Goal: Task Accomplishment & Management: Manage account settings

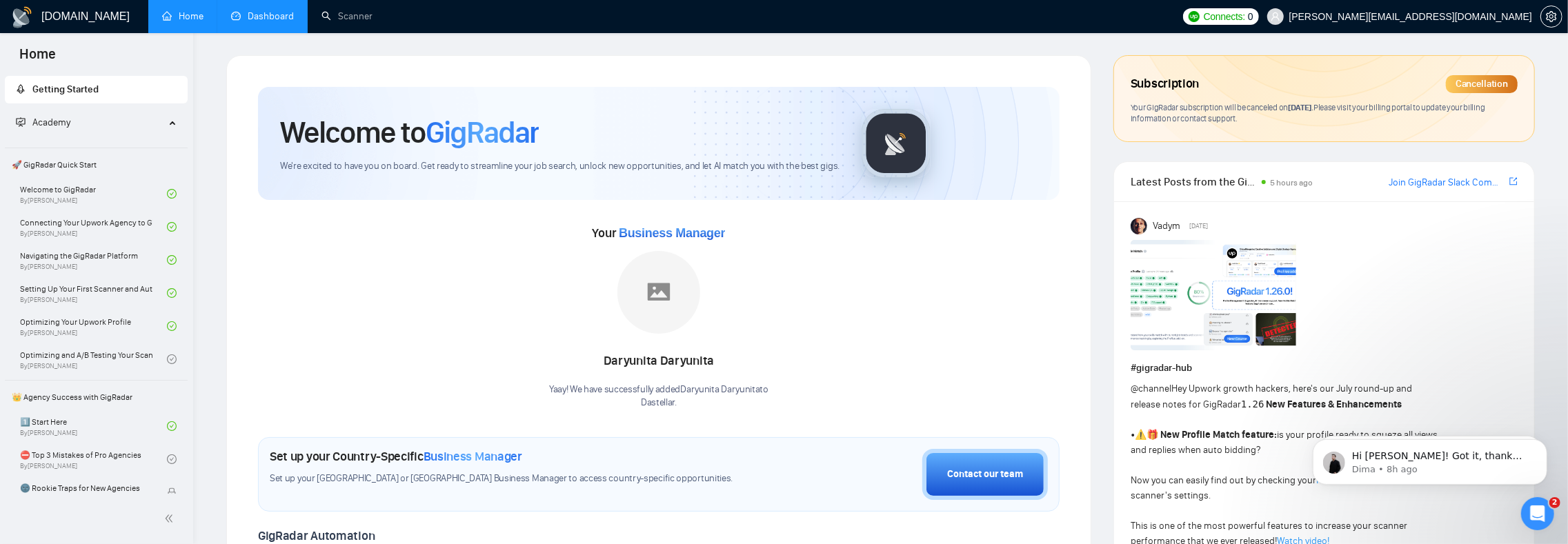
click at [269, 21] on link "Dashboard" at bounding box center [262, 16] width 63 height 11
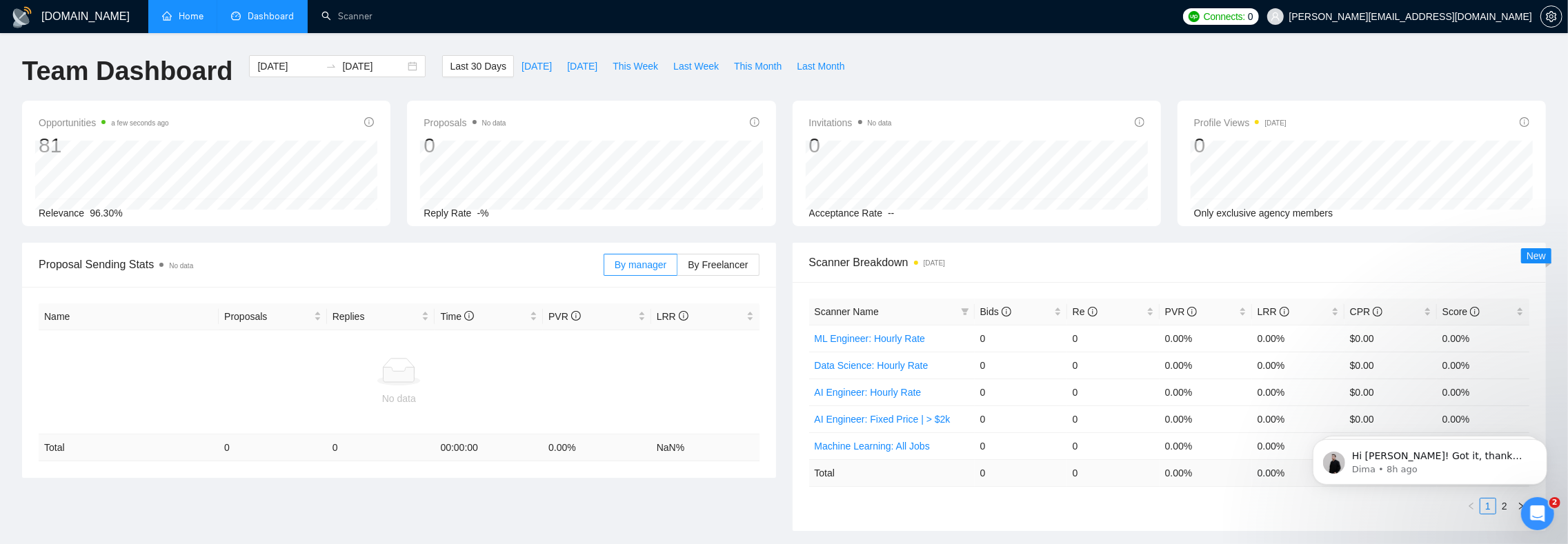
click at [186, 22] on link "Home" at bounding box center [183, 16] width 42 height 11
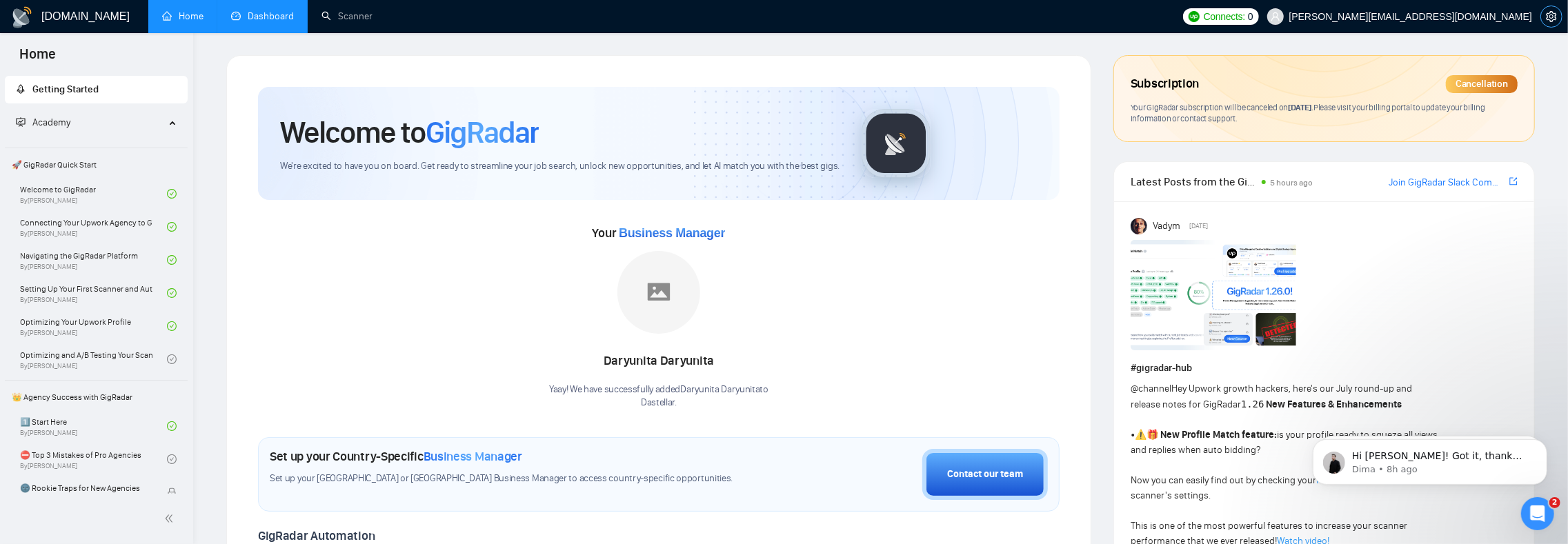
click at [1551, 19] on icon "setting" at bounding box center [1551, 16] width 11 height 11
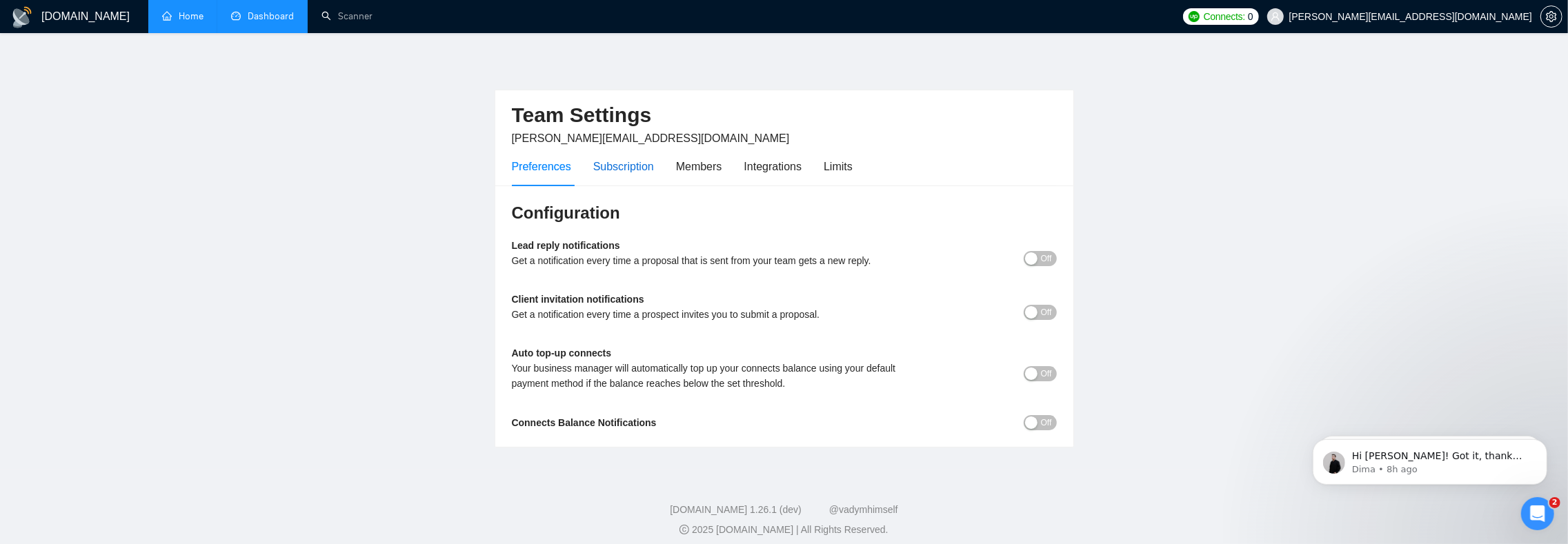
click at [651, 172] on div "Subscription" at bounding box center [623, 166] width 61 height 17
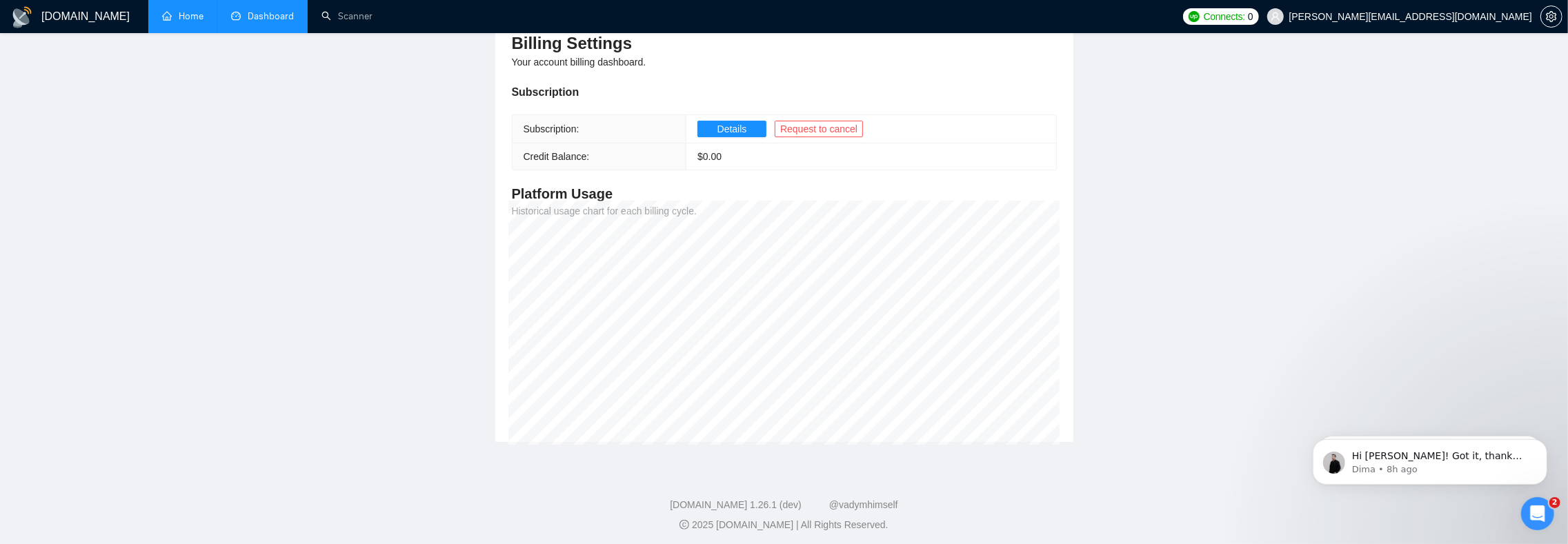
scroll to position [11, 0]
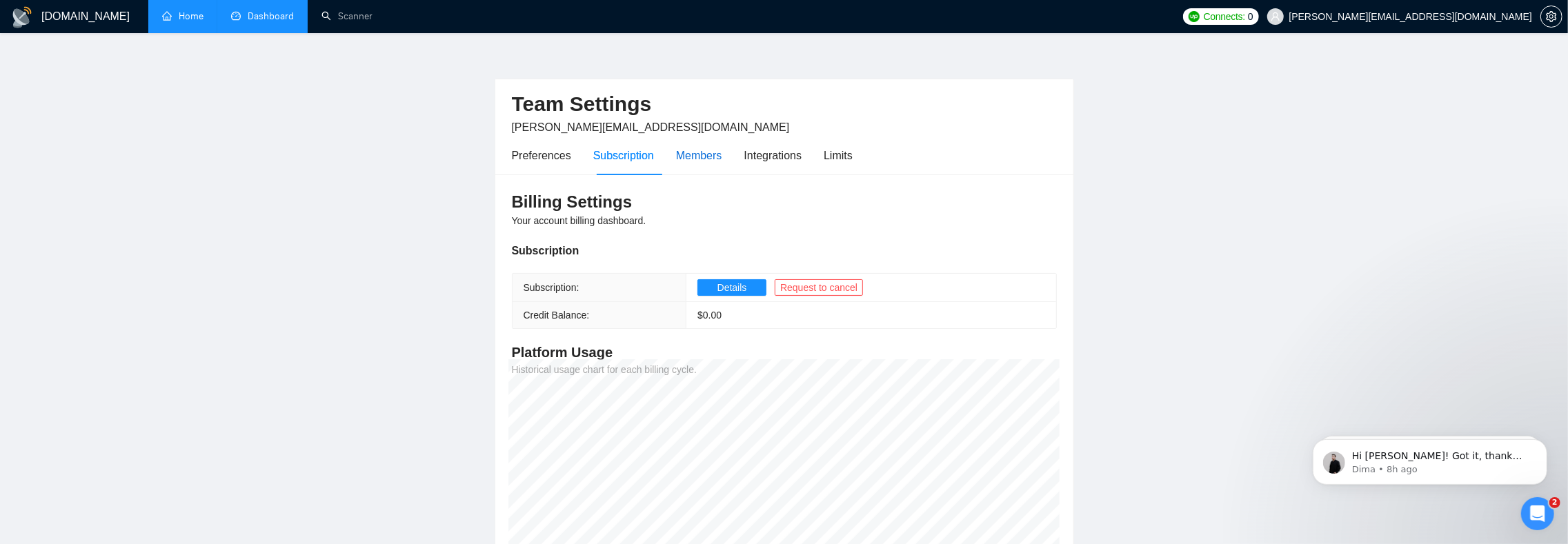
click at [716, 161] on div "Members" at bounding box center [699, 156] width 46 height 17
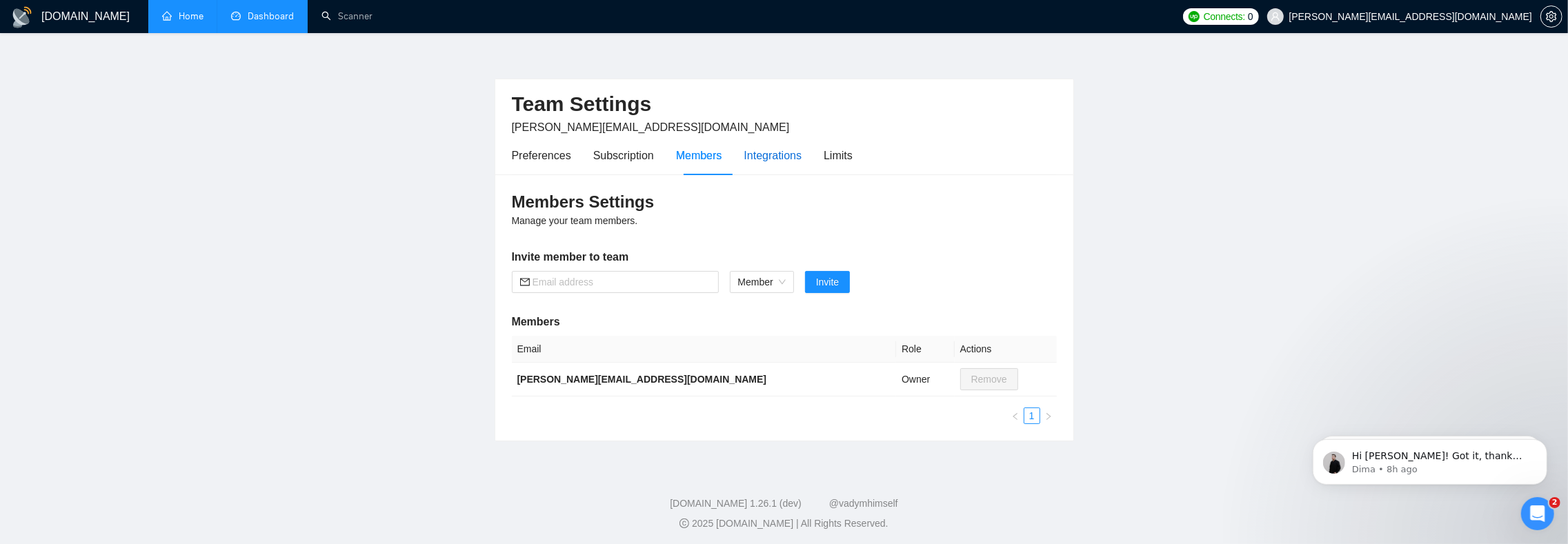
click at [783, 157] on div "Integrations" at bounding box center [773, 156] width 58 height 17
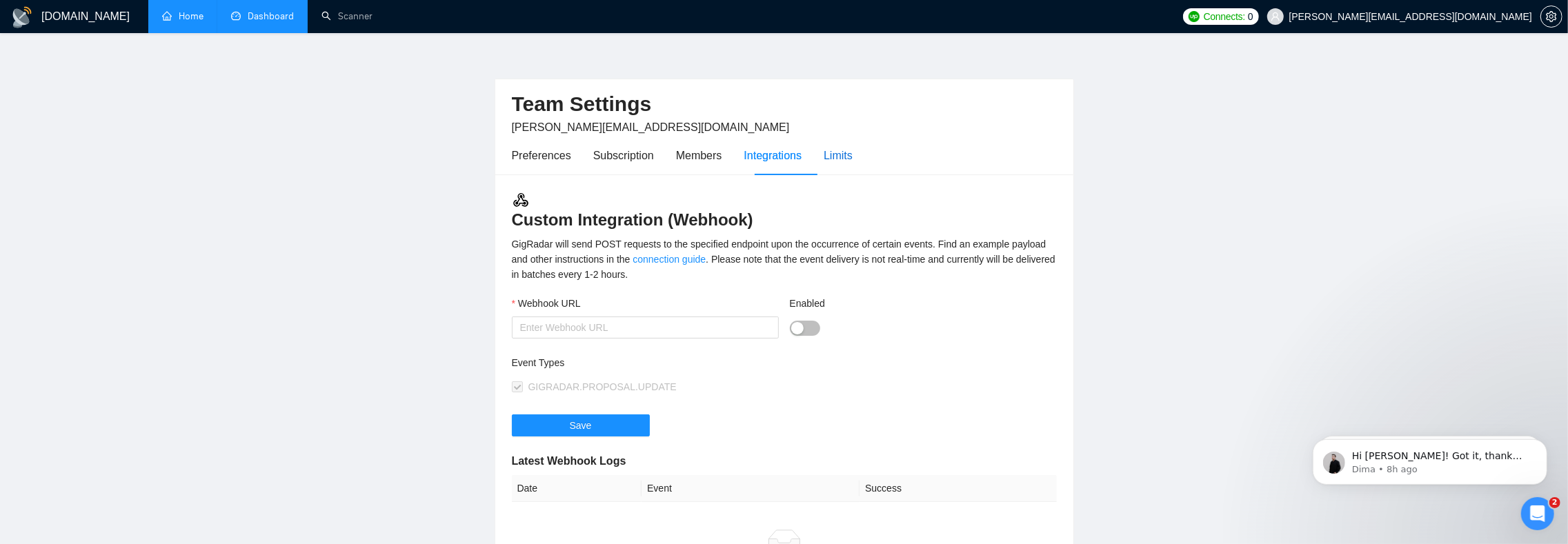
click at [853, 156] on div "Limits" at bounding box center [838, 156] width 29 height 17
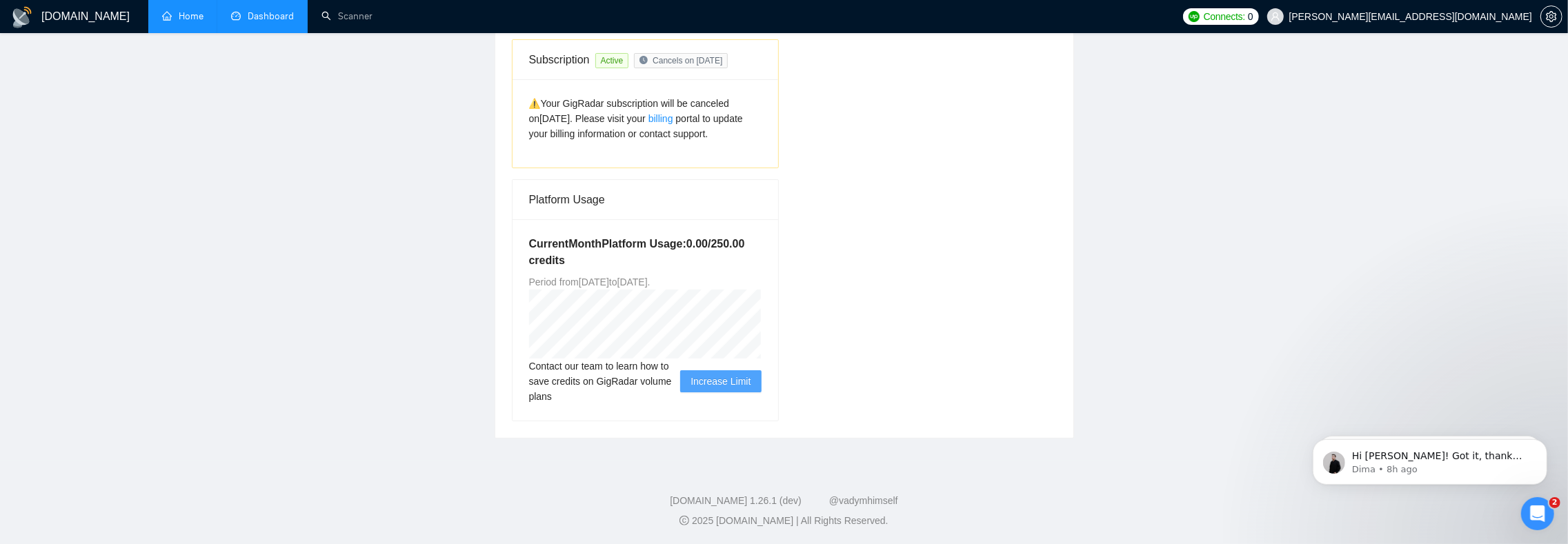
scroll to position [172, 0]
click at [556, 235] on h5 "Current Month Platform Usage: 0.00 / 250.00 credits" at bounding box center [645, 252] width 232 height 33
click at [569, 235] on h5 "Current Month Platform Usage: 0.00 / 250.00 credits" at bounding box center [645, 252] width 232 height 33
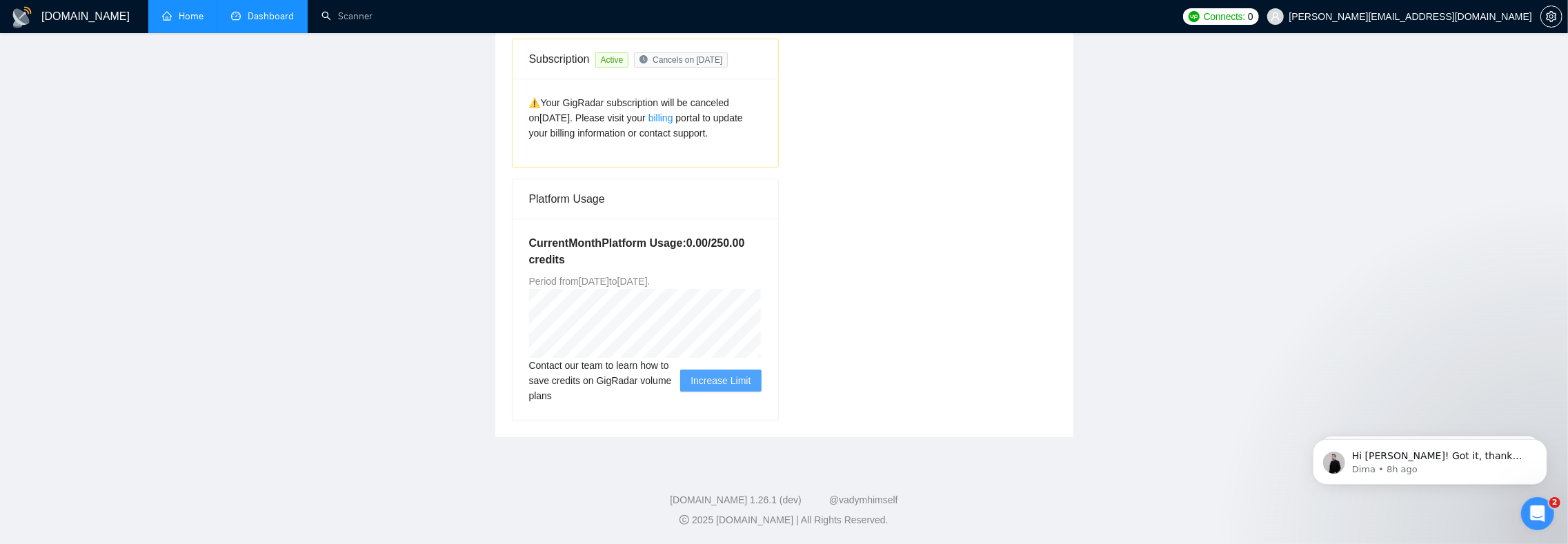
click at [574, 235] on h5 "Current Month Platform Usage: 0.00 / 250.00 credits" at bounding box center [645, 252] width 232 height 33
click at [569, 235] on h5 "Current Month Platform Usage: 0.00 / 250.00 credits" at bounding box center [645, 252] width 232 height 33
drag, startPoint x: 569, startPoint y: 229, endPoint x: 559, endPoint y: 229, distance: 10.0
click at [567, 235] on h5 "Current Month Platform Usage: 0.00 / 250.00 credits" at bounding box center [645, 252] width 232 height 33
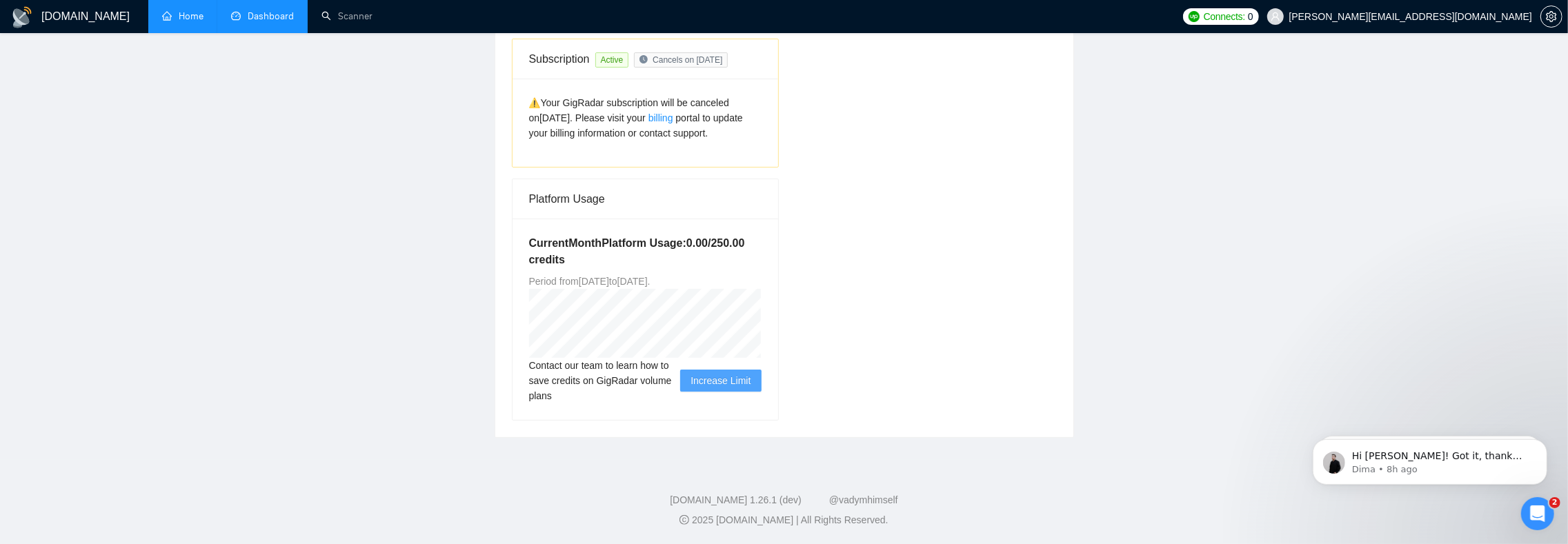
click at [556, 235] on h5 "Current Month Platform Usage: 0.00 / 250.00 credits" at bounding box center [645, 252] width 232 height 33
